Goal: Task Accomplishment & Management: Use online tool/utility

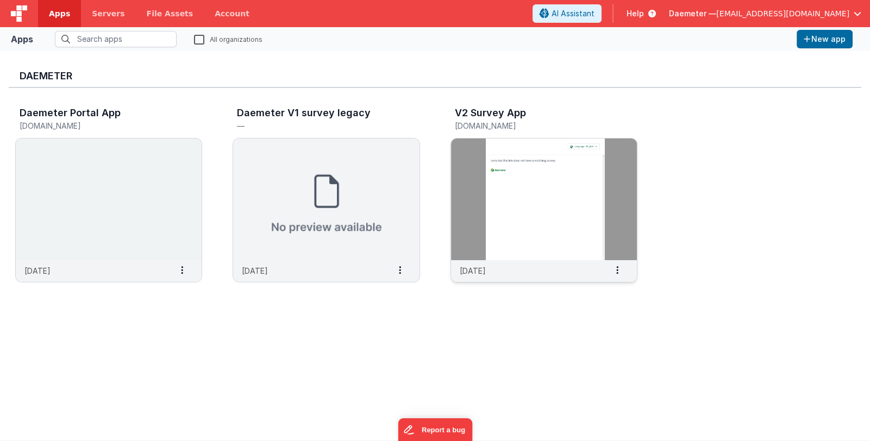
click at [487, 184] on img at bounding box center [544, 200] width 186 height 122
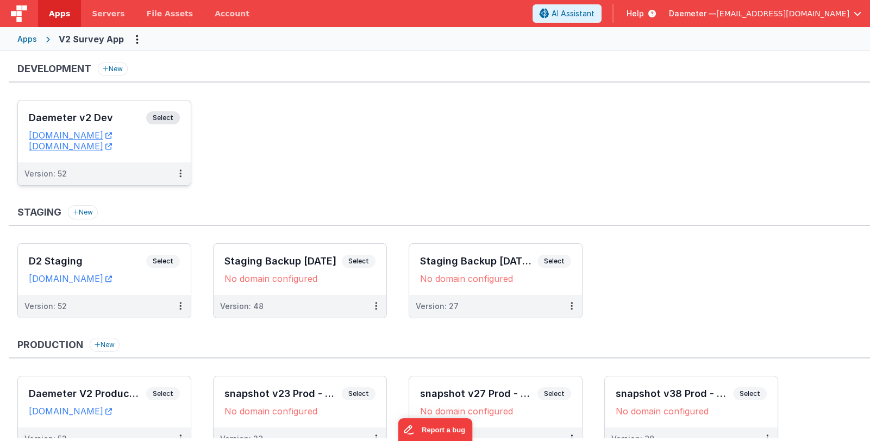
click at [120, 118] on h3 "Daemeter v2 Dev" at bounding box center [87, 117] width 117 height 11
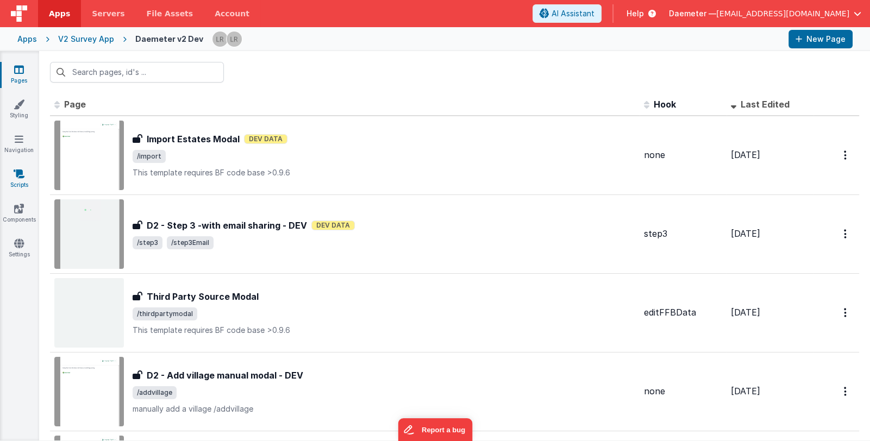
click at [16, 179] on link "Scripts" at bounding box center [18, 179] width 39 height 22
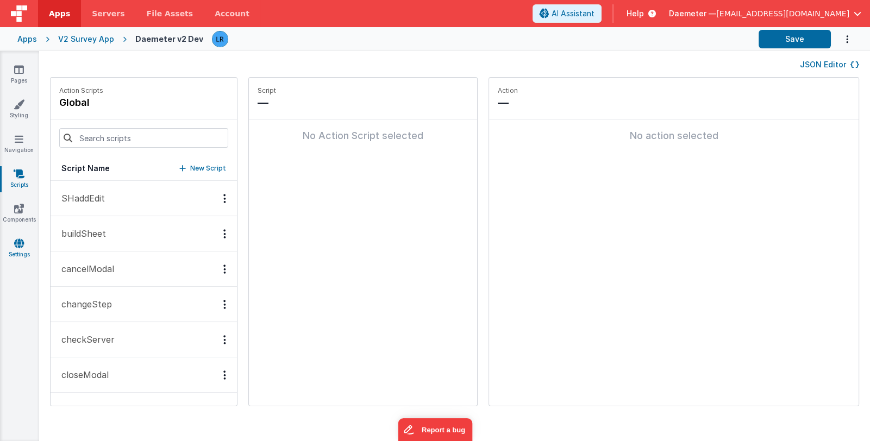
click at [20, 249] on link "Settings" at bounding box center [18, 249] width 39 height 22
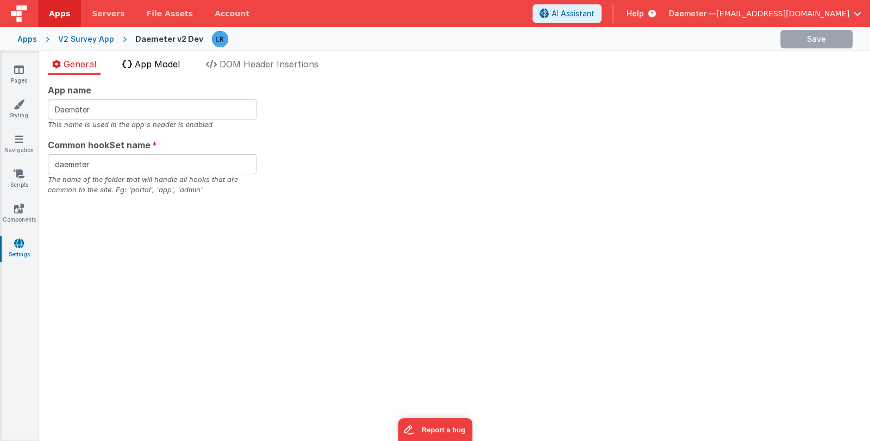
click at [161, 67] on span "App Model" at bounding box center [157, 64] width 45 height 11
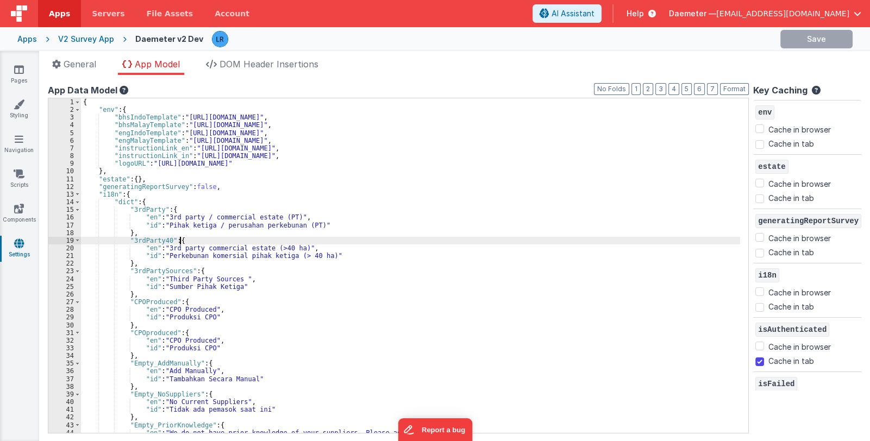
click at [345, 241] on div "{ "env" : { "bhsIndoTemplate" : "https://ucarecdn.com/9965f97a-e93e-4676-a500-c…" at bounding box center [411, 273] width 660 height 351
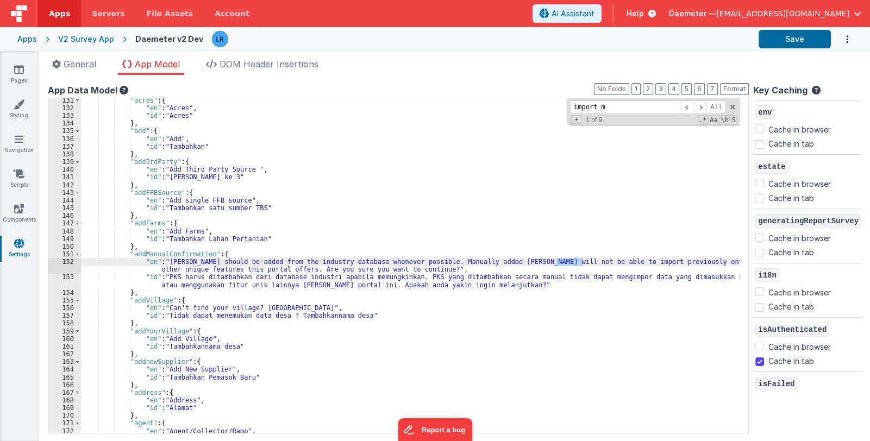
scroll to position [5914, 0]
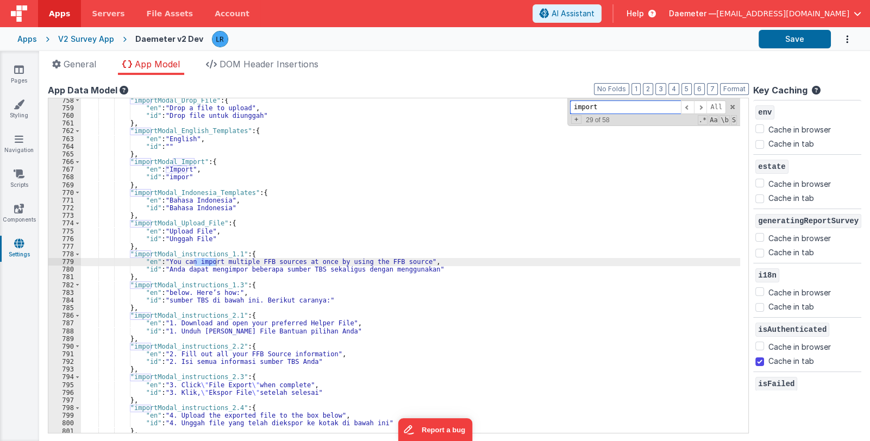
drag, startPoint x: 603, startPoint y: 109, endPoint x: 560, endPoint y: 110, distance: 42.9
click at [560, 110] on div ""importModal_Drop_File" : { "en" : "Drop a file to upload" , "id" : "Drop file …" at bounding box center [410, 265] width 659 height 335
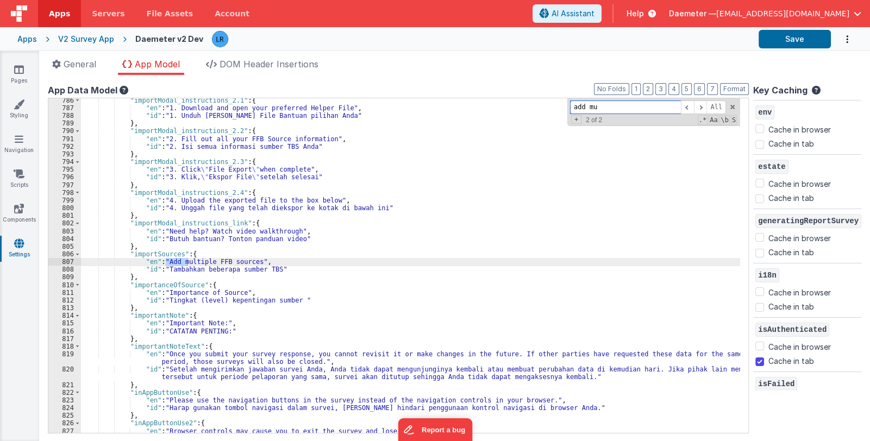
type input "add mu"
drag, startPoint x: 130, startPoint y: 254, endPoint x: 176, endPoint y: 251, distance: 46.3
click at [176, 251] on div ""importModal_instructions_2.1" : { "en" : "1. Download and open your preferred …" at bounding box center [411, 272] width 660 height 351
click at [253, 279] on div ""importModal_instructions_2.1" : { "en" : "1. Download and open your preferred …" at bounding box center [411, 272] width 660 height 351
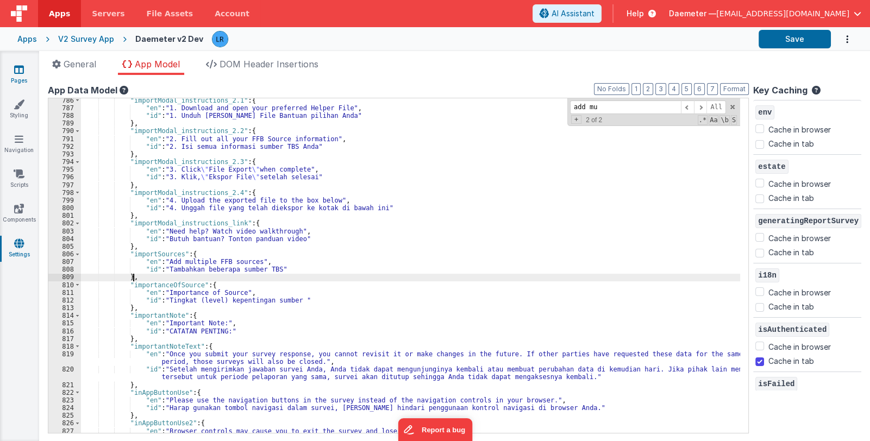
click at [17, 72] on icon at bounding box center [19, 69] width 10 height 11
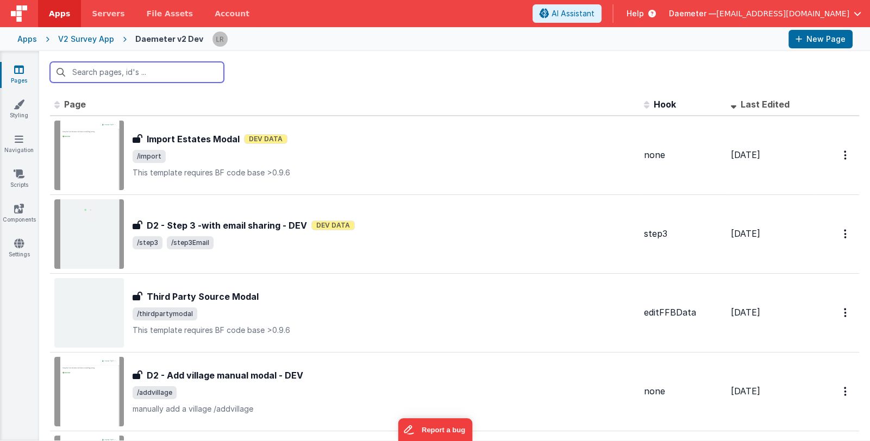
click at [127, 70] on input "text" at bounding box center [137, 72] width 174 height 21
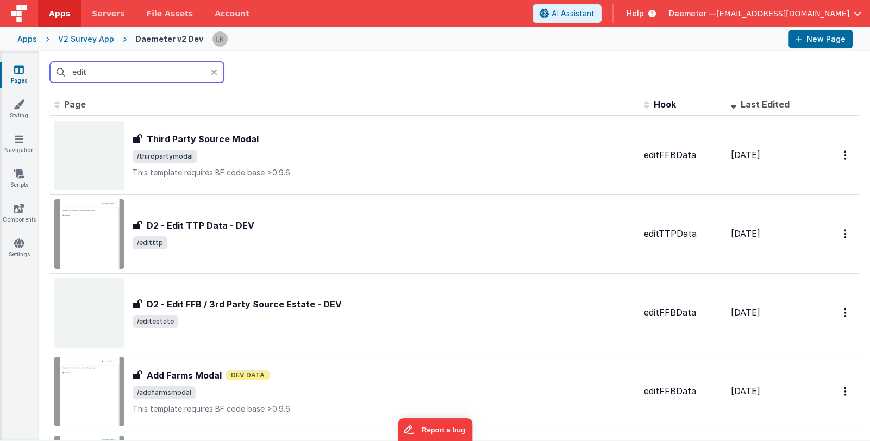
type input "edit"
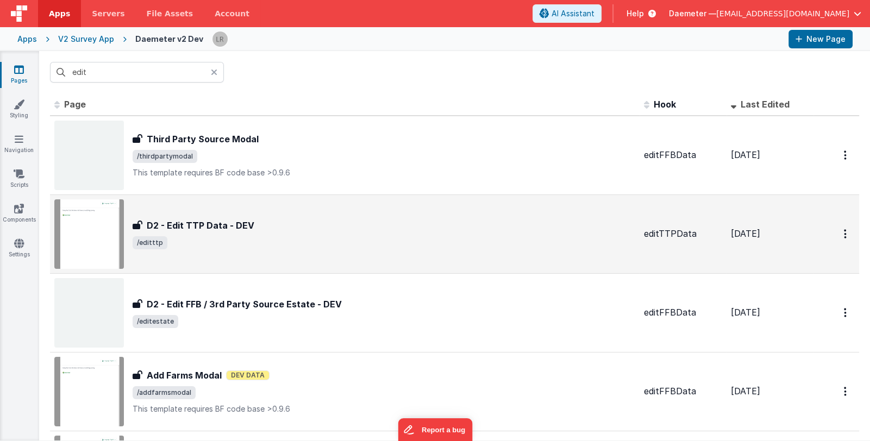
click at [303, 229] on div "D2 - Edit TTP Data - DEV" at bounding box center [384, 225] width 503 height 13
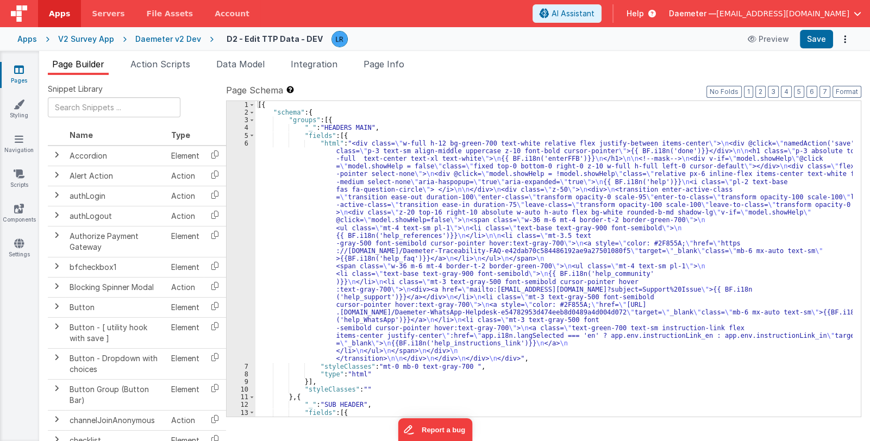
click at [484, 238] on div "[{ "schema" : { "groups" : [{ "_" : "HEADERS MAIN" , "fields" : [{ "html" : "<d…" at bounding box center [553, 266] width 597 height 331
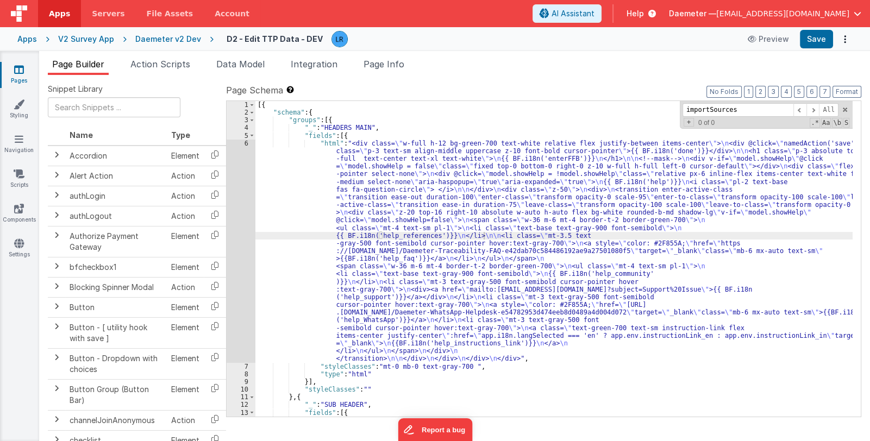
scroll to position [280, 0]
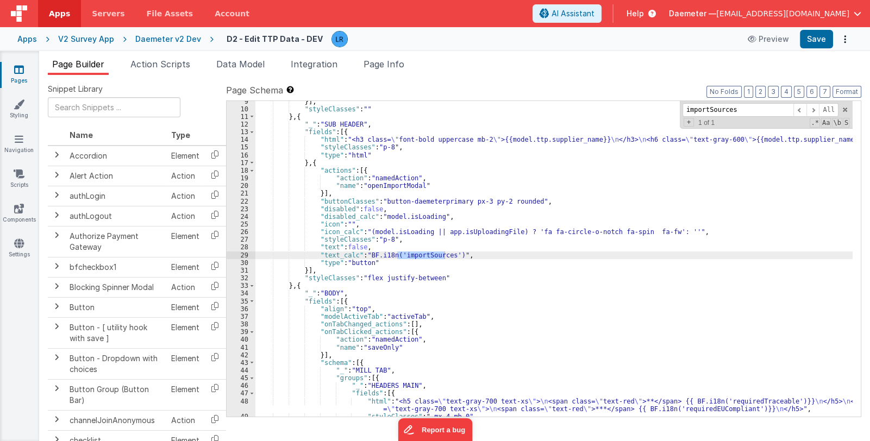
type input "importSources"
click at [386, 236] on div "}] , "styleClasses" : "" } , { "_" : "SUB HEADER" , "fields" : [{ "html" : "<h3…" at bounding box center [553, 263] width 597 height 331
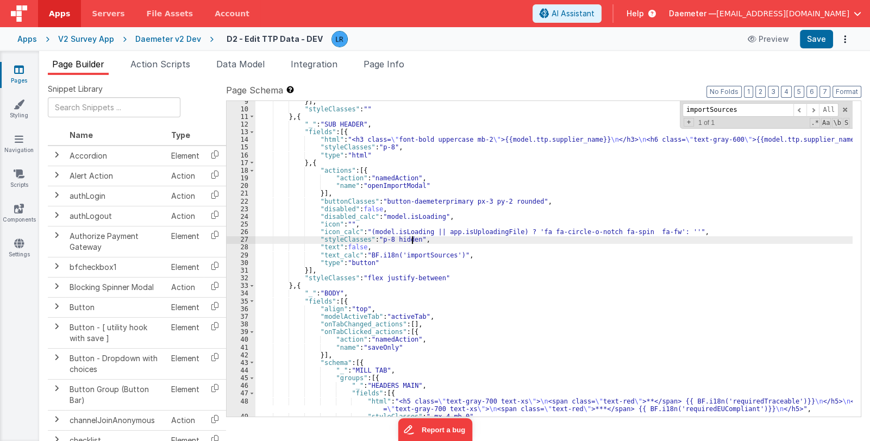
click at [716, 11] on span "Daemeter —" at bounding box center [692, 13] width 47 height 11
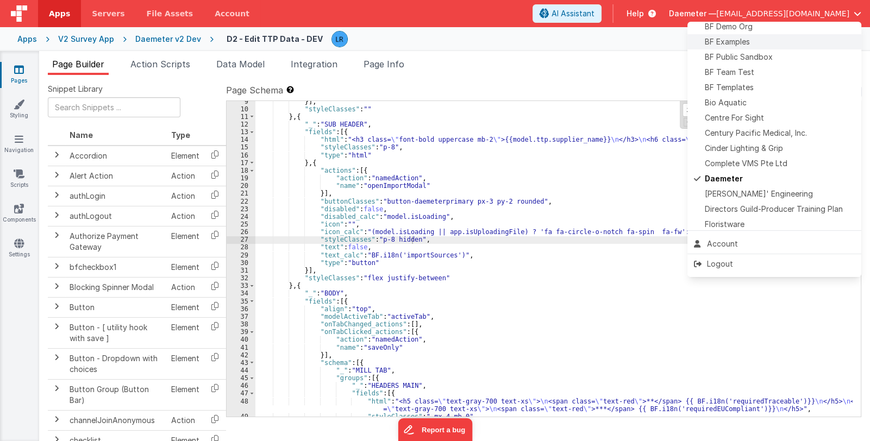
scroll to position [108, 0]
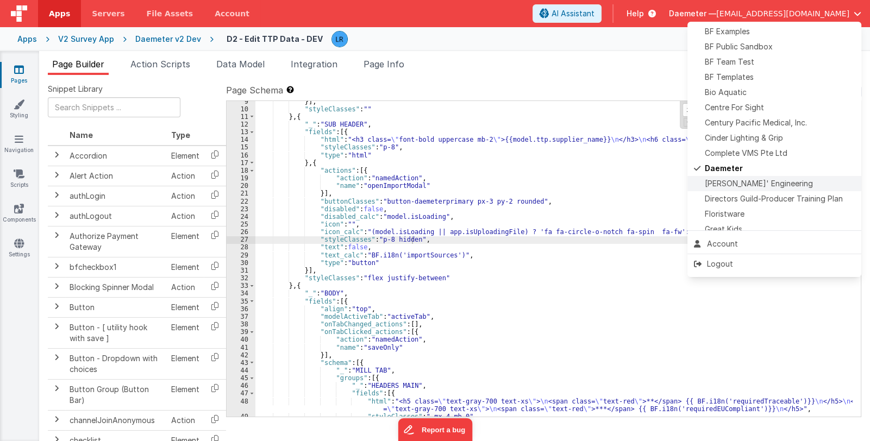
click at [779, 178] on div "Delfs' Engineering" at bounding box center [774, 183] width 161 height 11
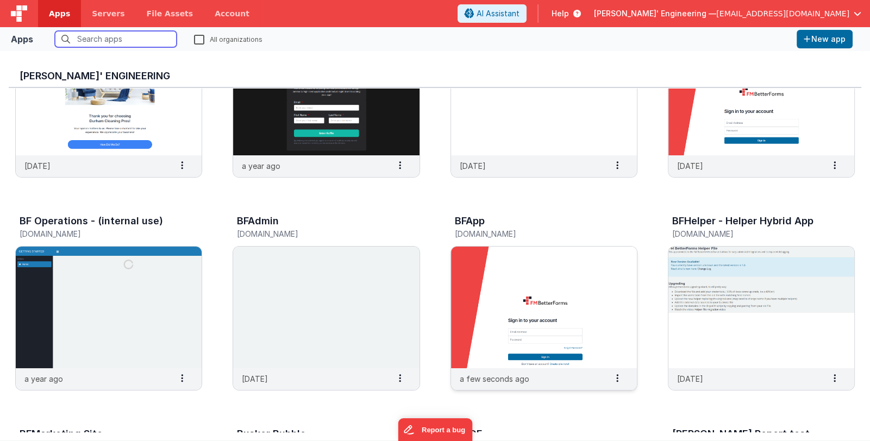
scroll to position [108, 0]
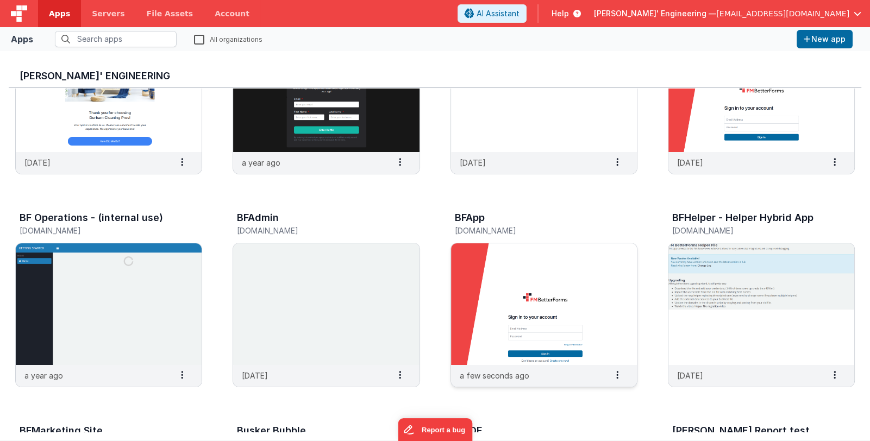
click at [508, 319] on img at bounding box center [544, 304] width 186 height 122
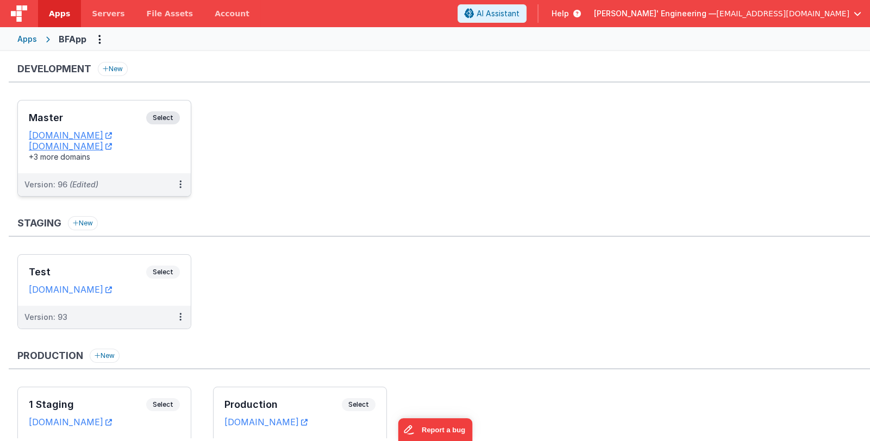
click at [92, 115] on h3 "Master" at bounding box center [87, 117] width 117 height 11
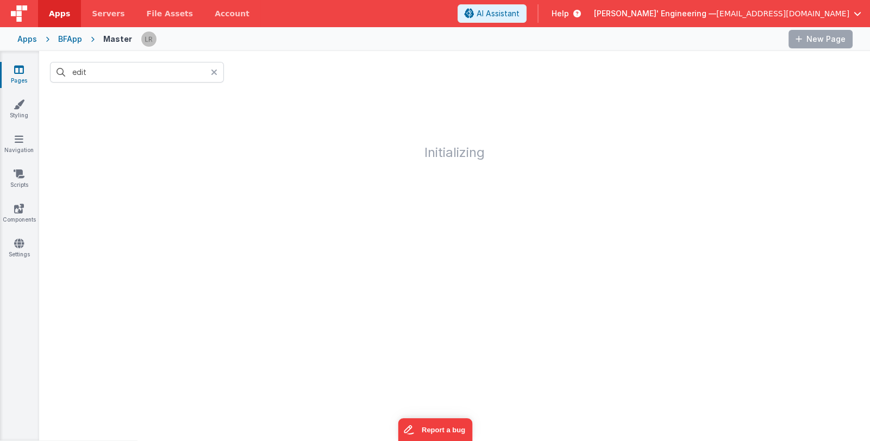
click at [216, 71] on icon at bounding box center [214, 72] width 7 height 9
click at [8, 286] on div "Pages Styling Navigation Scripts Components Settings" at bounding box center [19, 246] width 39 height 390
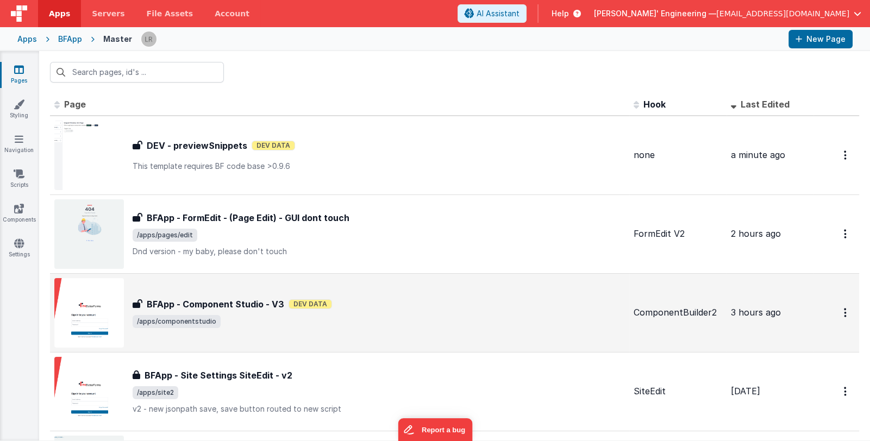
click at [253, 314] on div "BFApp - Component Studio - V3 BFApp - Component Studio - V3 Dev Data /apps/comp…" at bounding box center [379, 313] width 492 height 30
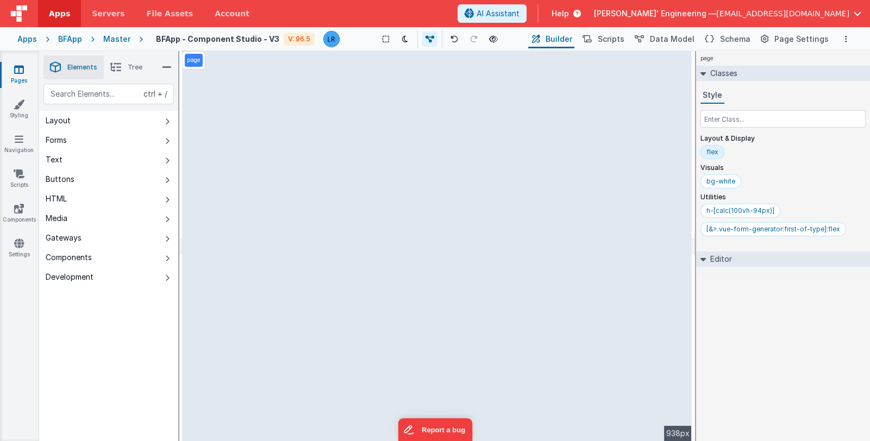
click at [101, 328] on div "ctrl + / Layout Forms Text Buttons HTML Media Gateways Components Development P…" at bounding box center [108, 288] width 139 height 409
click at [18, 73] on icon at bounding box center [19, 69] width 10 height 11
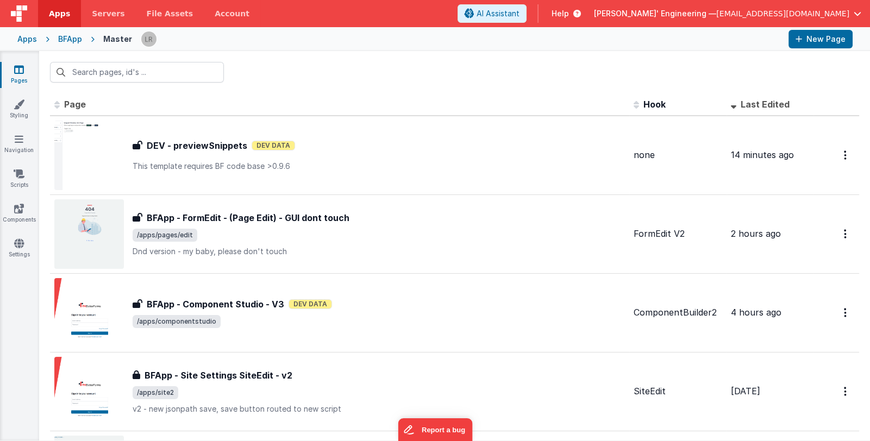
click at [715, 16] on span "[PERSON_NAME]' Engineering —" at bounding box center [655, 13] width 122 height 11
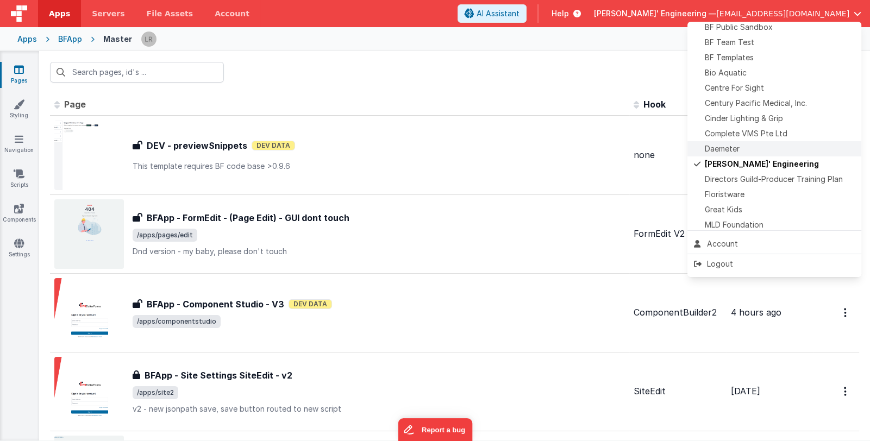
scroll to position [108, 0]
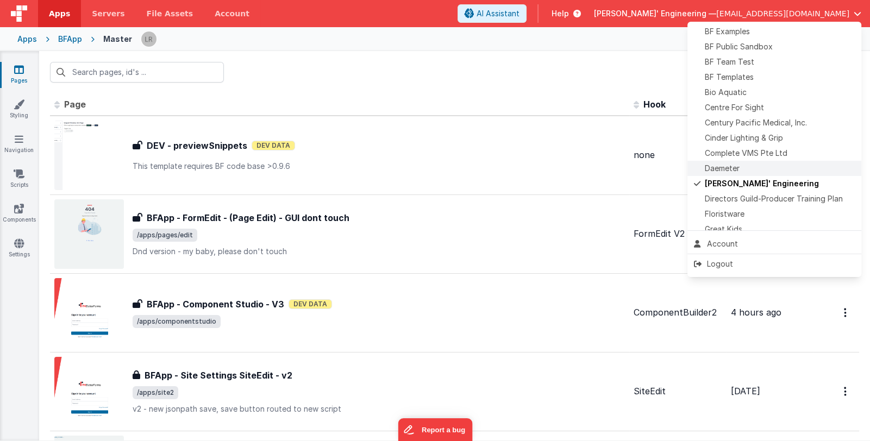
click at [747, 166] on div "Daemeter" at bounding box center [774, 168] width 161 height 11
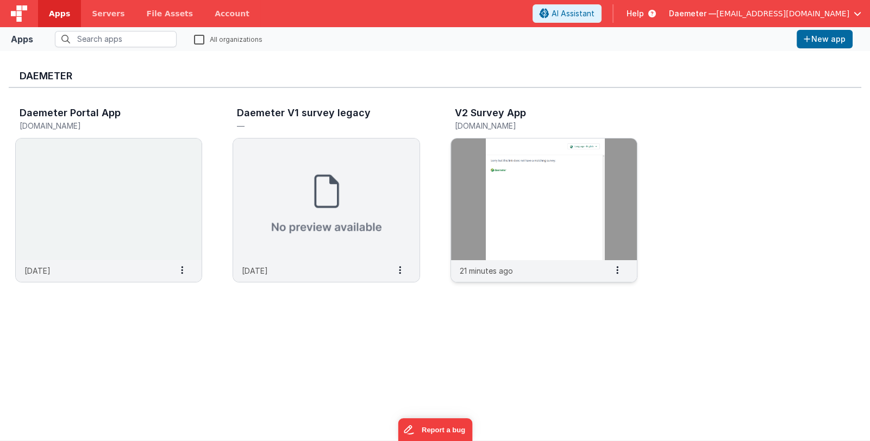
click at [522, 199] on img at bounding box center [544, 200] width 186 height 122
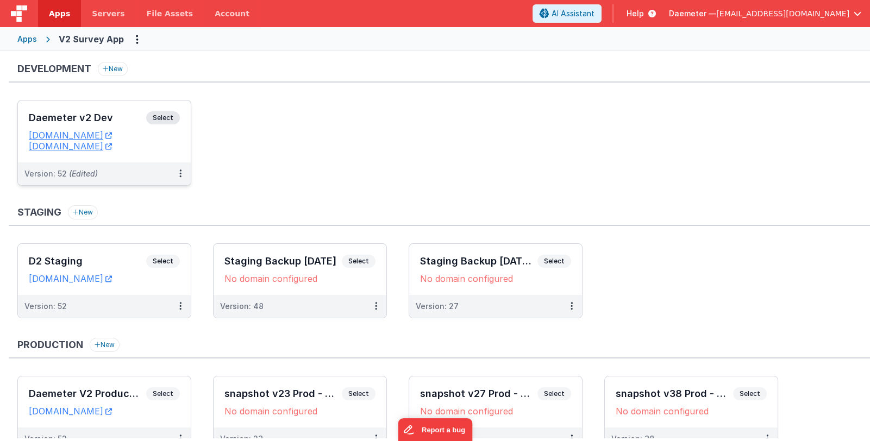
click at [112, 116] on h3 "Daemeter v2 Dev" at bounding box center [87, 117] width 117 height 11
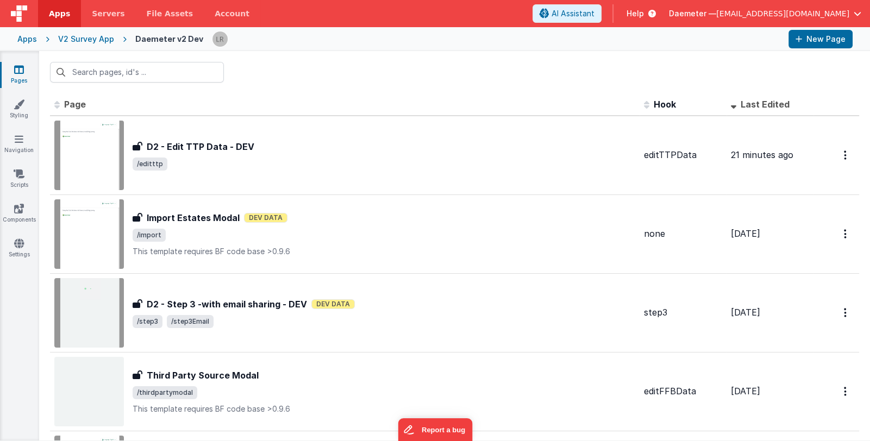
click at [89, 40] on div "V2 Survey App" at bounding box center [86, 39] width 56 height 11
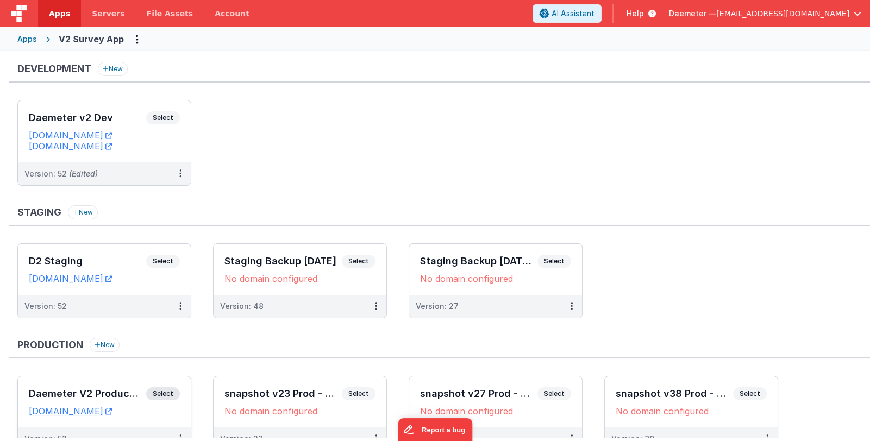
click at [115, 390] on h3 "Daemeter V2 Production" at bounding box center [87, 394] width 117 height 11
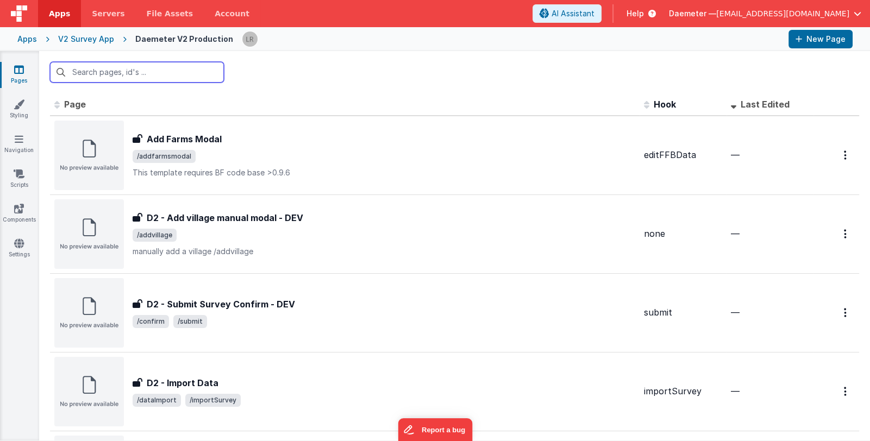
click at [167, 74] on input "text" at bounding box center [137, 72] width 174 height 21
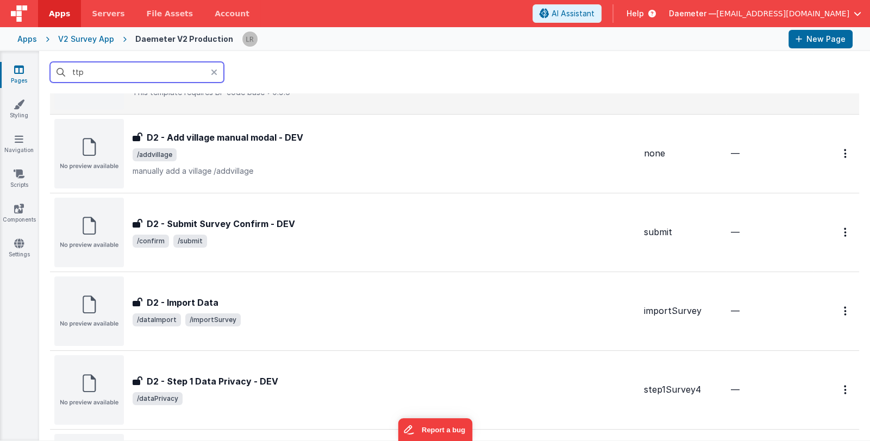
scroll to position [108, 0]
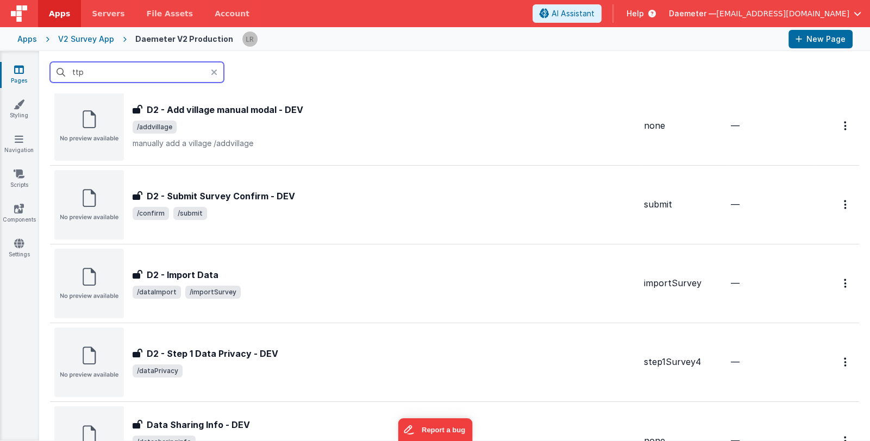
drag, startPoint x: 98, startPoint y: 71, endPoint x: 45, endPoint y: 64, distance: 53.1
click at [45, 64] on div "ttp" at bounding box center [454, 72] width 831 height 42
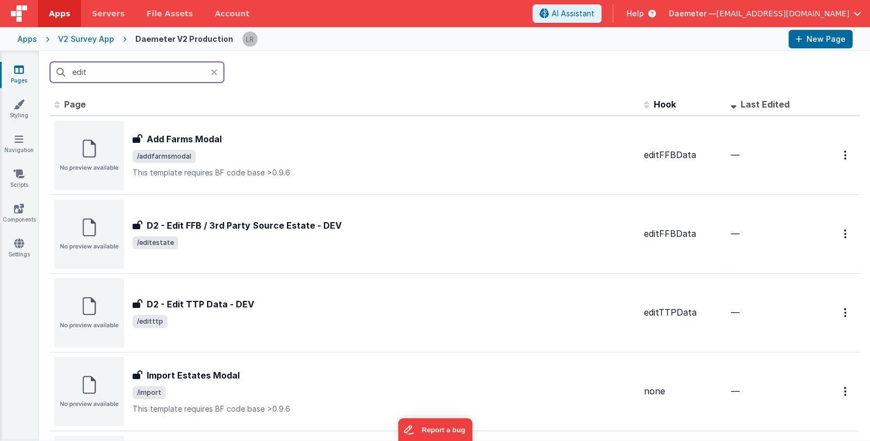
scroll to position [0, 0]
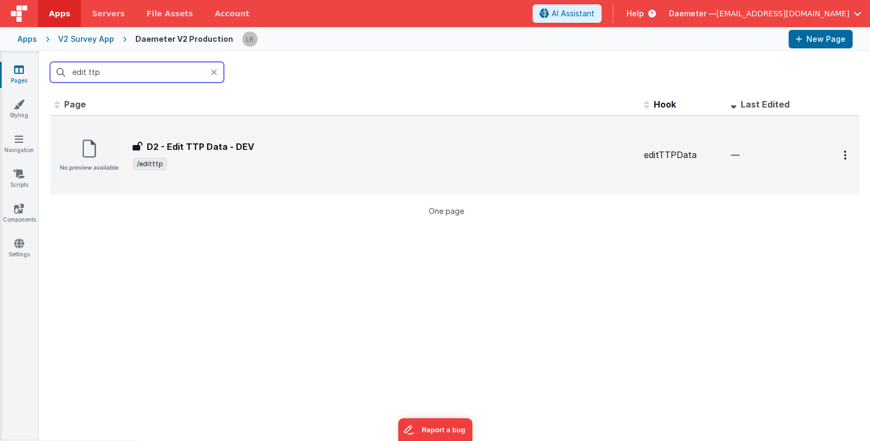
type input "edit ttp"
click at [305, 136] on div "D2 - Edit TTP Data - DEV D2 - Edit TTP Data - DEV /editttp" at bounding box center [344, 156] width 581 height 70
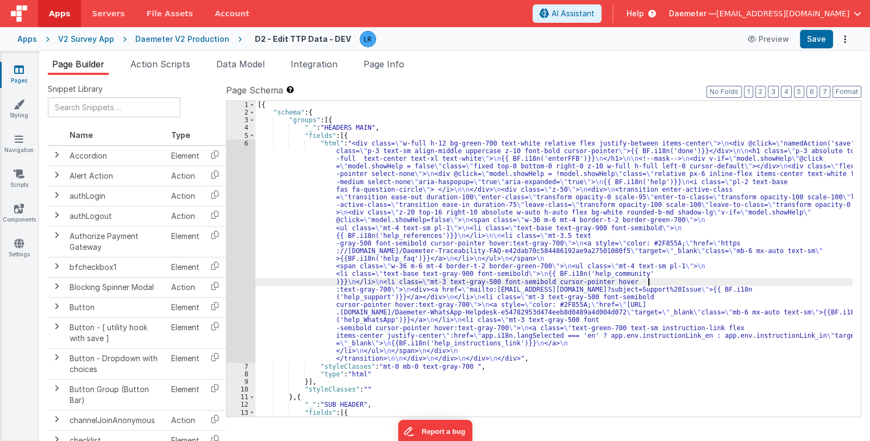
click at [647, 282] on div "[{ "schema" : { "groups" : [{ "_" : "HEADERS MAIN" , "fields" : [{ "html" : "<d…" at bounding box center [553, 266] width 597 height 331
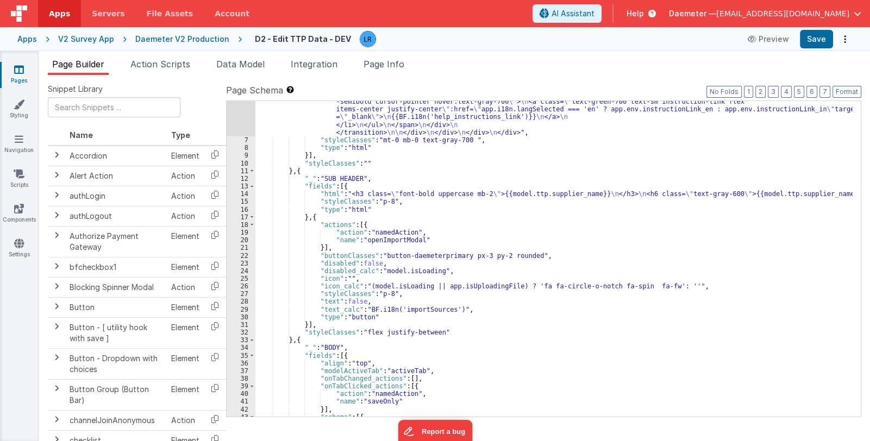
scroll to position [258, 0]
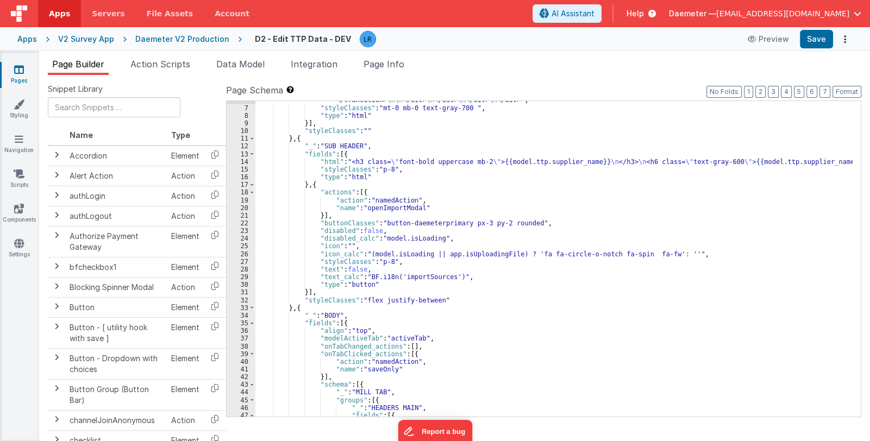
click at [386, 261] on div ""html" : "<div class= \" w-full h-12 bg-green-700 text-white relative flex just…" at bounding box center [553, 158] width 597 height 555
click at [815, 36] on button "Save" at bounding box center [816, 39] width 33 height 18
click at [16, 75] on link "Pages" at bounding box center [18, 75] width 39 height 22
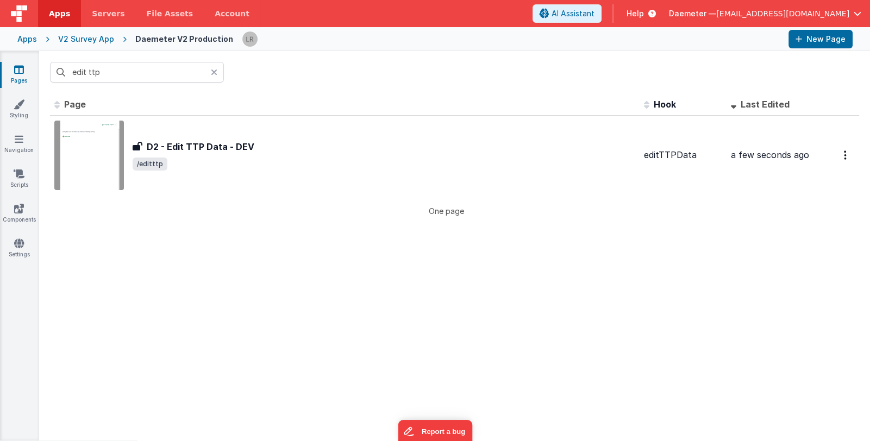
click at [211, 73] on icon at bounding box center [214, 72] width 7 height 9
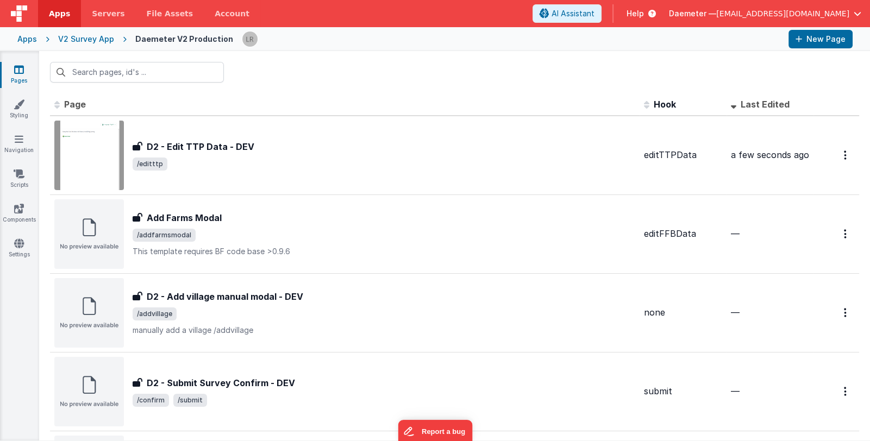
click at [92, 40] on div "V2 Survey App" at bounding box center [86, 39] width 56 height 11
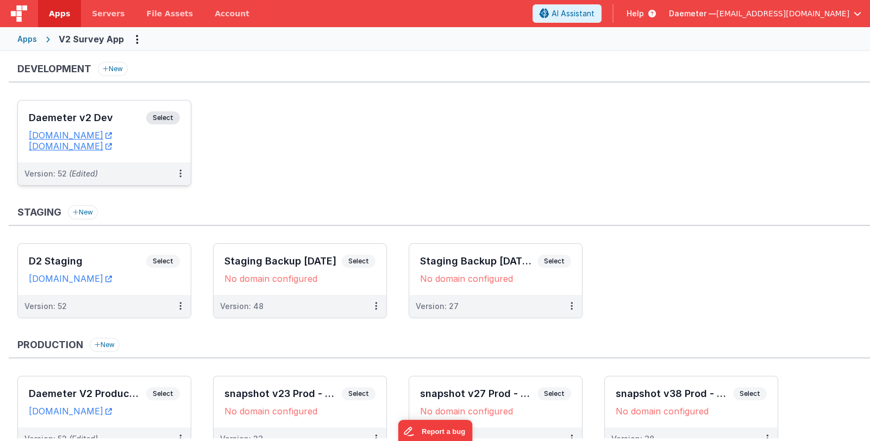
click at [122, 118] on h3 "Daemeter v2 Dev" at bounding box center [87, 117] width 117 height 11
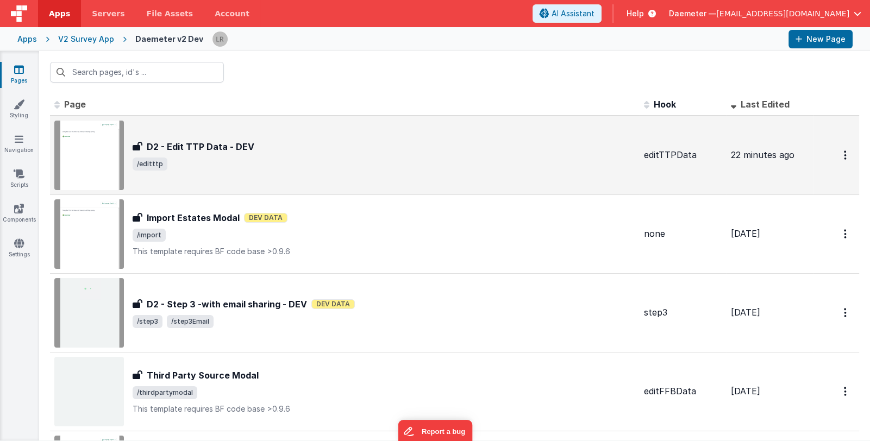
click at [298, 164] on span "/editttp" at bounding box center [384, 164] width 503 height 13
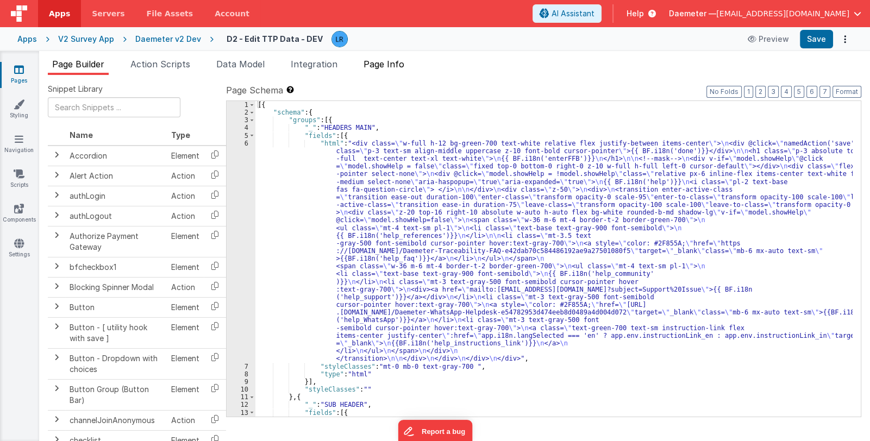
click at [403, 65] on span "Page Info" at bounding box center [384, 64] width 41 height 11
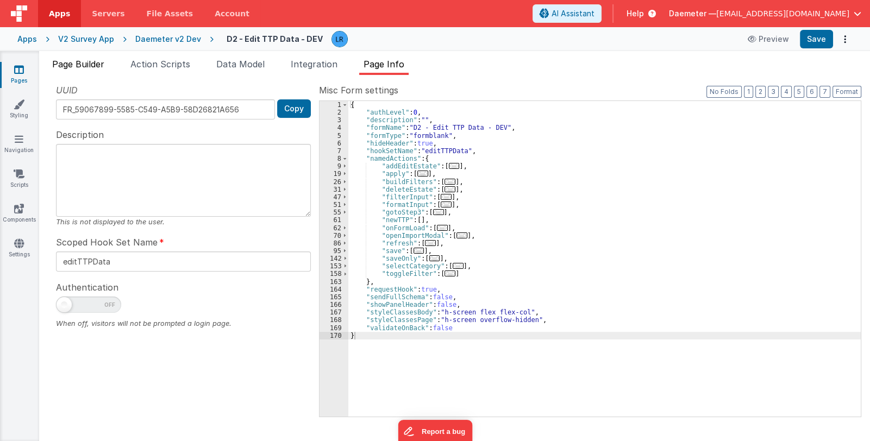
click at [88, 63] on span "Page Builder" at bounding box center [78, 64] width 52 height 11
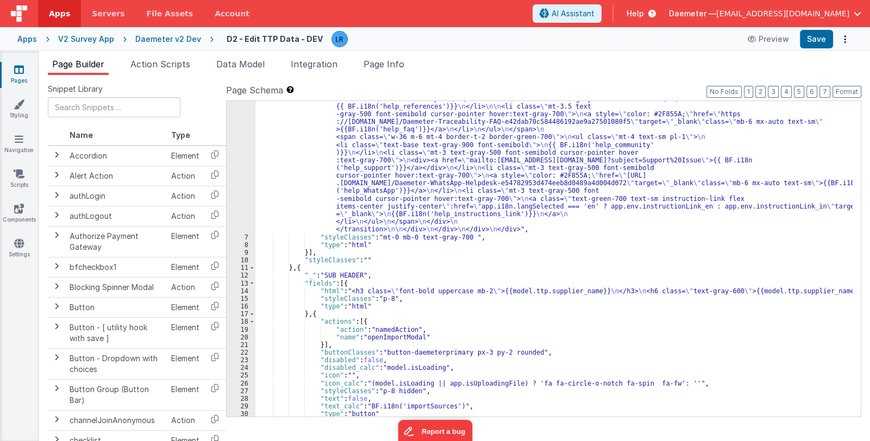
scroll to position [258, 0]
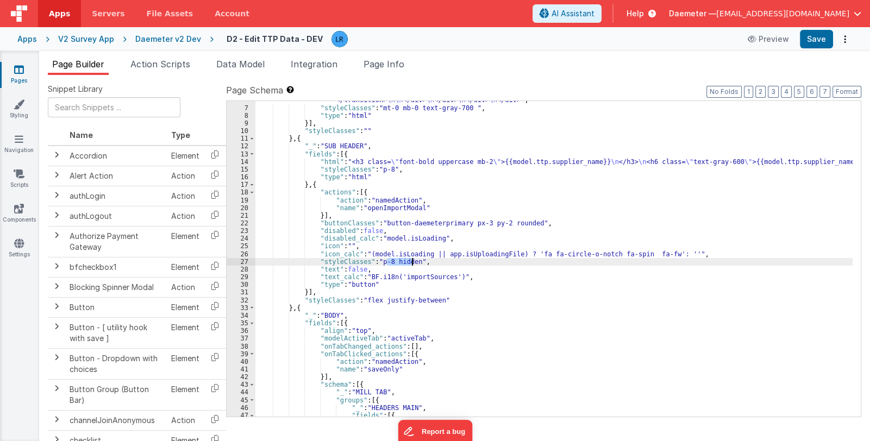
drag, startPoint x: 386, startPoint y: 260, endPoint x: 410, endPoint y: 261, distance: 23.9
click at [410, 261] on div ""html" : "<div class= \" w-full h-12 bg-green-700 text-white relative flex just…" at bounding box center [553, 158] width 597 height 555
click at [832, 31] on button "Save" at bounding box center [816, 39] width 33 height 18
click at [716, 12] on span "Daemeter —" at bounding box center [692, 13] width 47 height 11
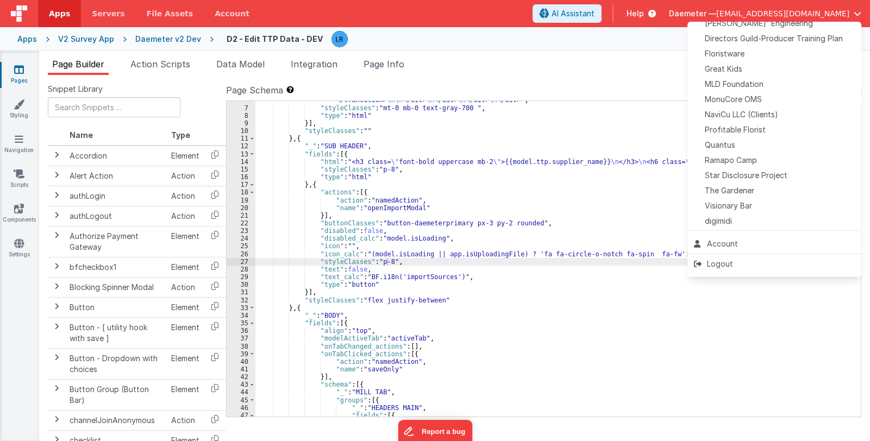
scroll to position [270, 0]
click at [23, 320] on button at bounding box center [435, 220] width 870 height 441
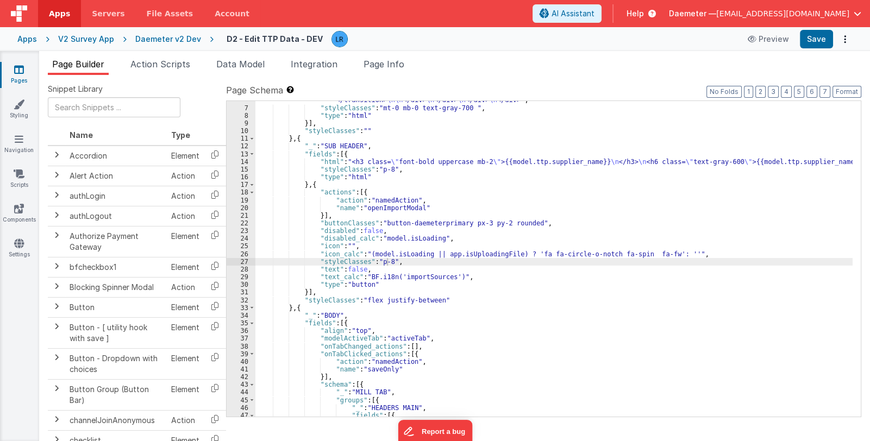
click at [786, 380] on div ""html" : "<div class= \" w-full h-12 bg-green-700 text-white relative flex just…" at bounding box center [553, 158] width 597 height 555
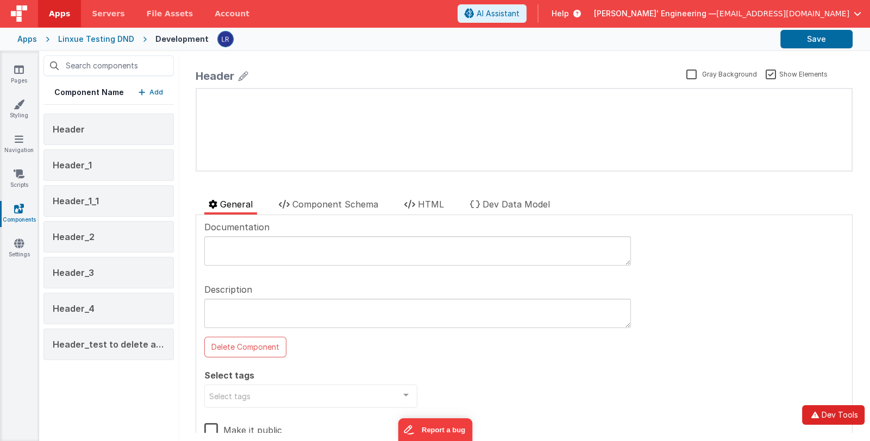
click at [824, 412] on button "Dev Tools" at bounding box center [833, 415] width 62 height 20
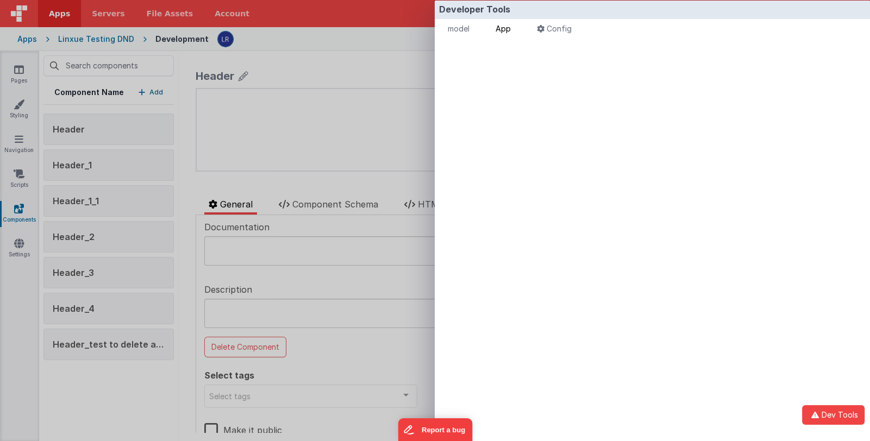
click at [508, 29] on span "App" at bounding box center [503, 28] width 15 height 9
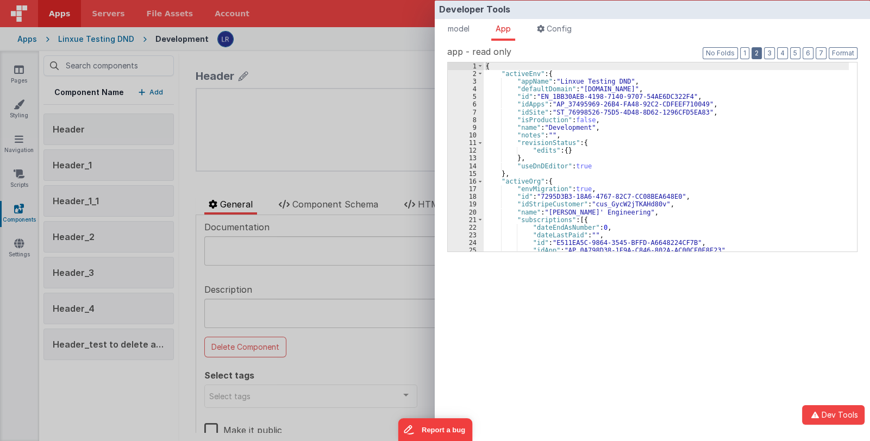
click at [762, 54] on button "2" at bounding box center [757, 53] width 10 height 12
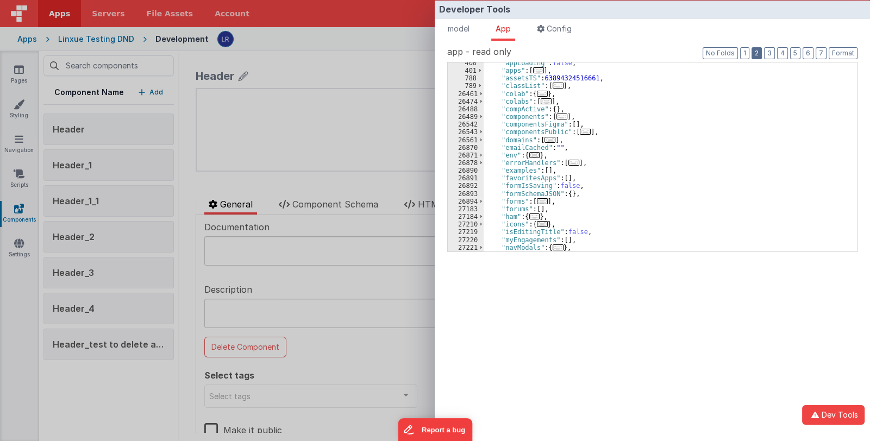
scroll to position [65, 0]
click at [533, 216] on span "..." at bounding box center [534, 217] width 11 height 6
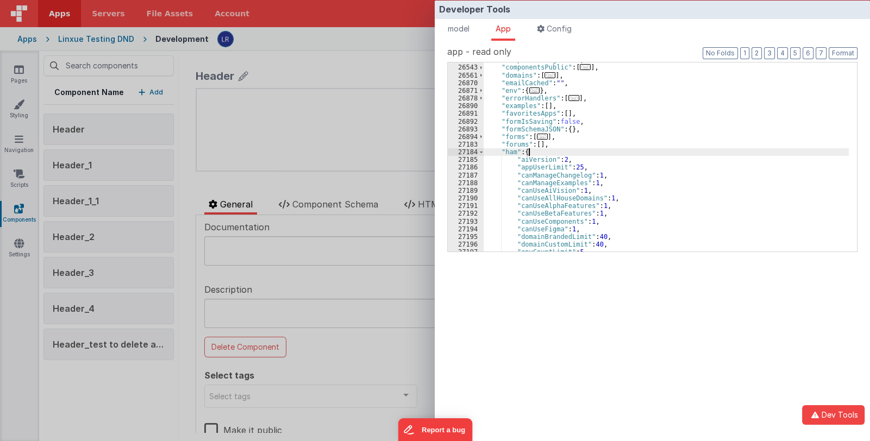
scroll to position [129, 0]
click at [368, 45] on div "Developer Tools model App Params Log (4) Misc Windows Config model - read only …" at bounding box center [435, 220] width 870 height 441
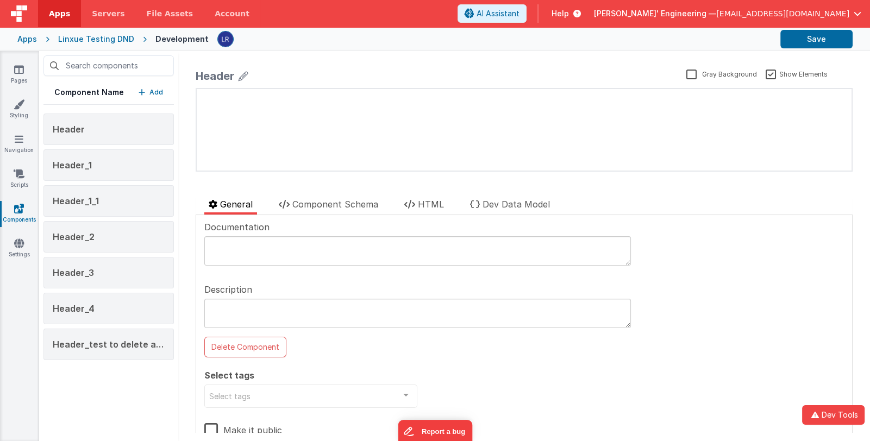
click at [153, 91] on p "Add" at bounding box center [156, 92] width 14 height 11
